Goal: Task Accomplishment & Management: Use online tool/utility

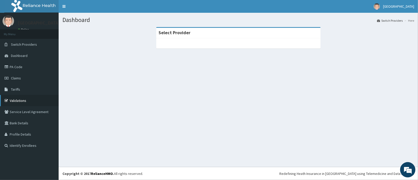
click at [21, 99] on link "Validations" at bounding box center [29, 100] width 59 height 11
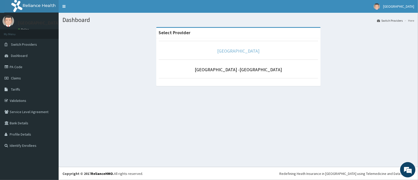
click at [233, 53] on link "[GEOGRAPHIC_DATA]" at bounding box center [238, 51] width 42 height 6
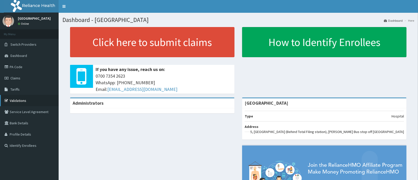
click at [27, 99] on link "Validations" at bounding box center [29, 100] width 59 height 11
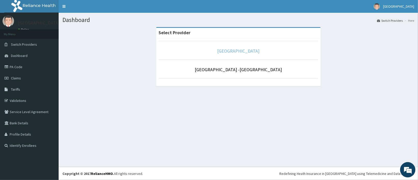
click at [237, 50] on link "[GEOGRAPHIC_DATA]" at bounding box center [238, 51] width 42 height 6
click at [227, 52] on link "[GEOGRAPHIC_DATA]" at bounding box center [238, 51] width 42 height 6
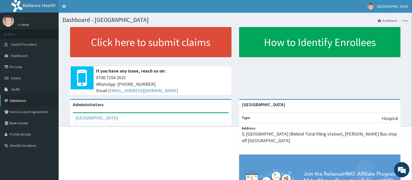
click at [21, 102] on link "Validations" at bounding box center [29, 100] width 59 height 11
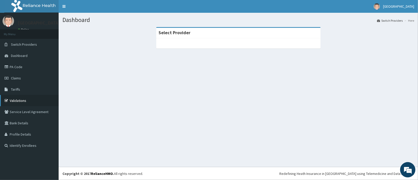
click at [23, 99] on link "Validations" at bounding box center [29, 100] width 59 height 11
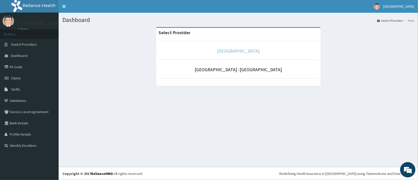
click at [232, 52] on link "[GEOGRAPHIC_DATA]" at bounding box center [238, 51] width 42 height 6
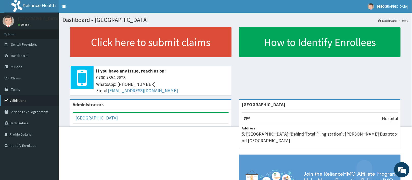
click at [27, 100] on link "Validations" at bounding box center [29, 100] width 59 height 11
